Goal: Task Accomplishment & Management: Use online tool/utility

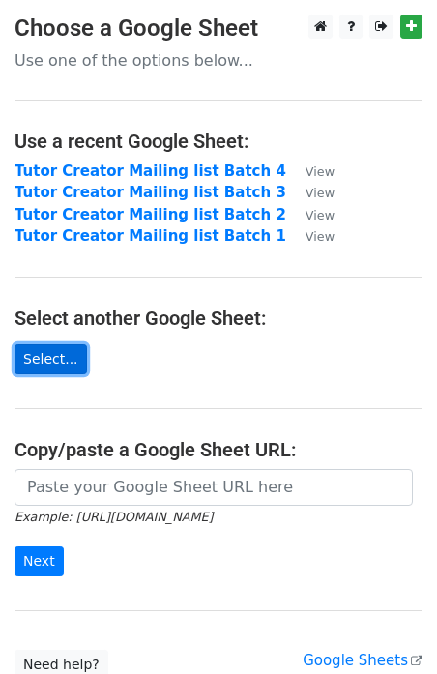
click at [60, 356] on link "Select..." at bounding box center [50, 359] width 72 height 30
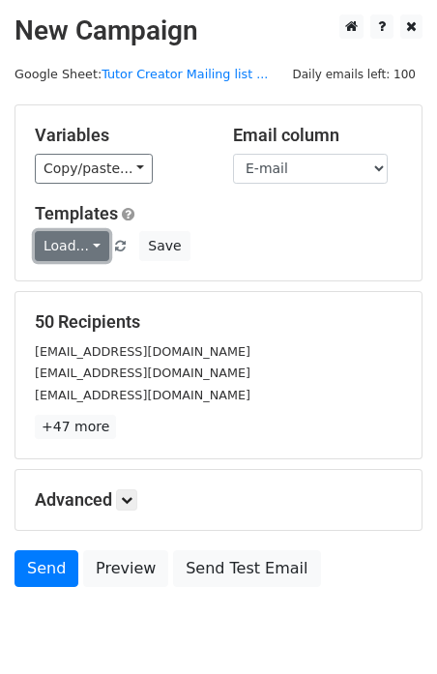
click at [86, 250] on link "Load..." at bounding box center [72, 246] width 74 height 30
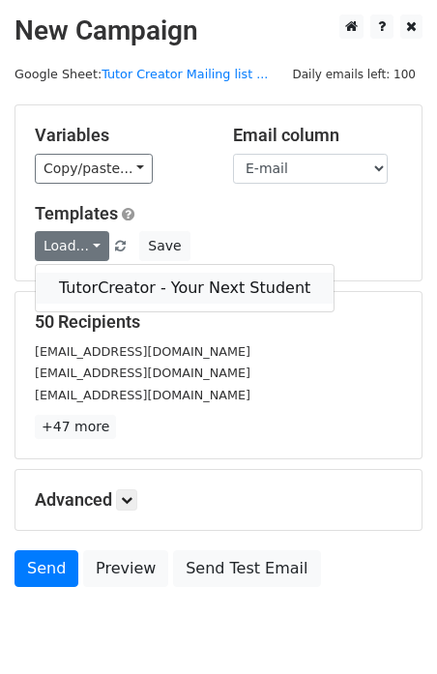
click at [86, 290] on link "TutorCreator - Your Next Student" at bounding box center [185, 288] width 298 height 31
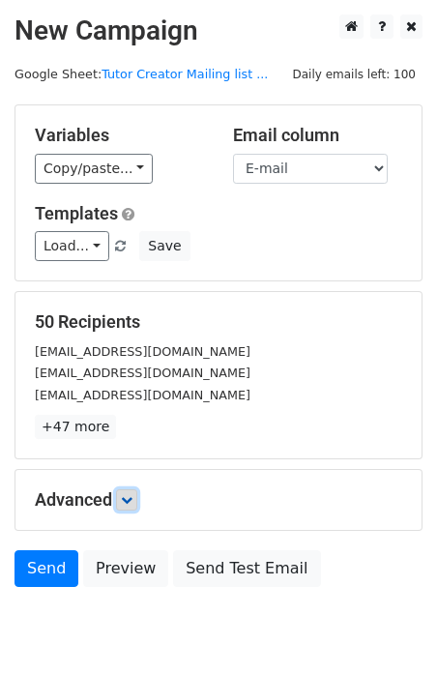
click at [132, 496] on icon at bounding box center [127, 500] width 12 height 12
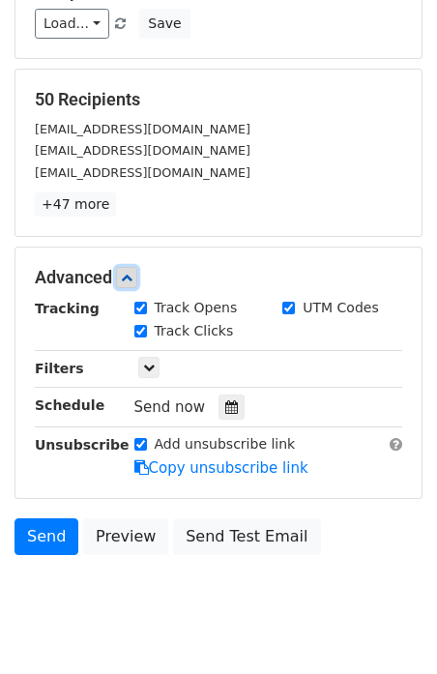
scroll to position [225, 0]
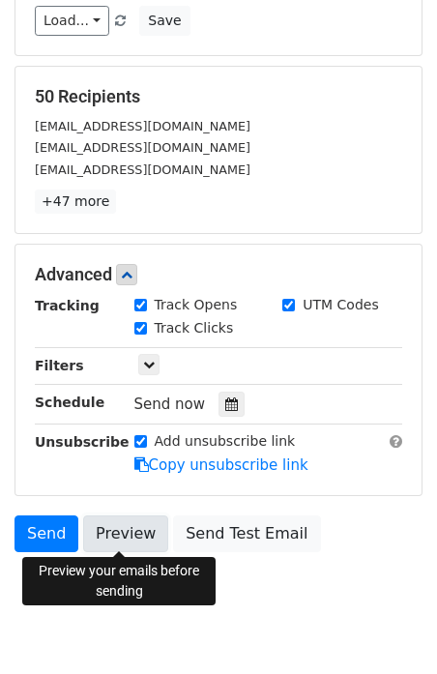
click at [111, 525] on link "Preview" at bounding box center [125, 533] width 85 height 37
